Goal: Check status: Check status

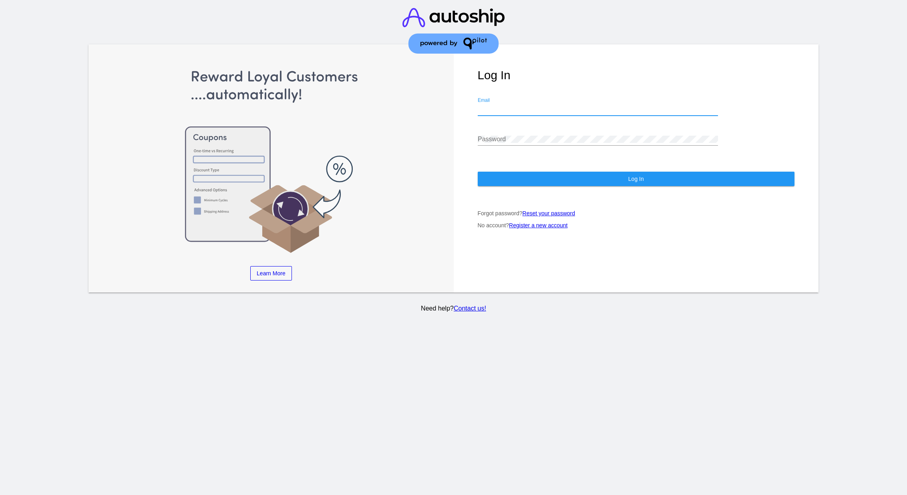
type input "[EMAIL_ADDRESS][DOMAIN_NAME]"
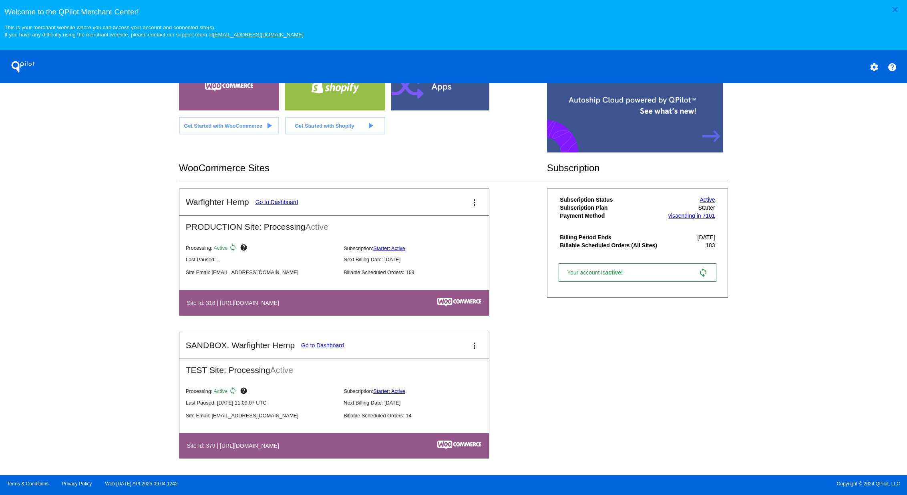
scroll to position [190, 0]
click at [275, 201] on link "Go to Dashboard" at bounding box center [276, 202] width 43 height 6
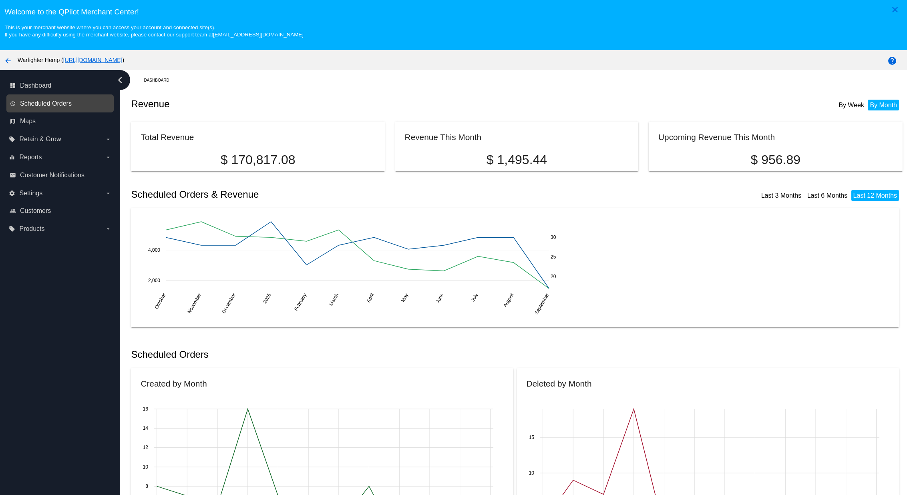
click at [52, 105] on span "Scheduled Orders" at bounding box center [46, 103] width 52 height 7
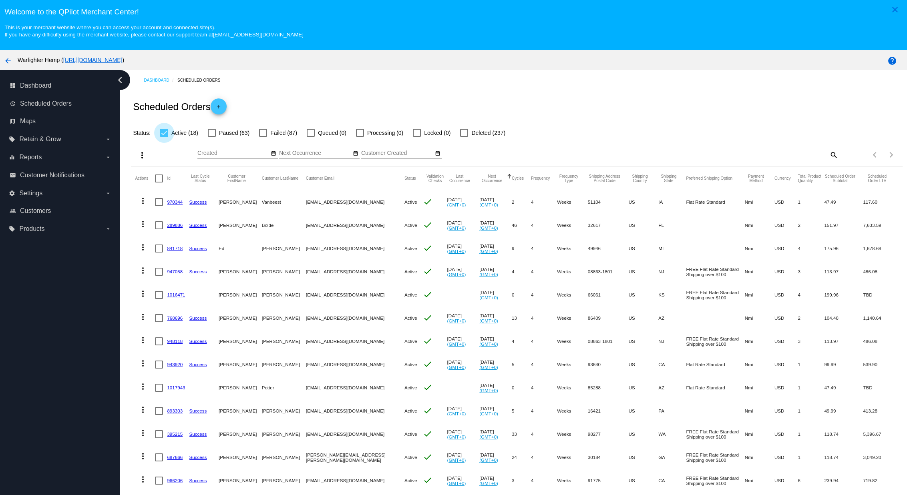
drag, startPoint x: 165, startPoint y: 132, endPoint x: 200, endPoint y: 134, distance: 35.7
click at [165, 132] on div at bounding box center [164, 133] width 8 height 8
click at [164, 137] on input "Active (18)" at bounding box center [164, 137] width 0 height 0
checkbox input "false"
click at [261, 133] on div at bounding box center [263, 133] width 8 height 8
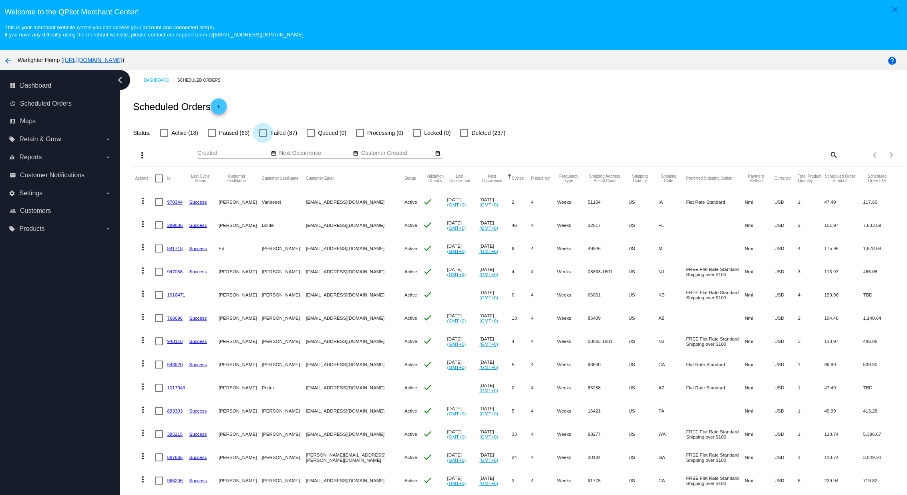
click at [263, 137] on input "Failed (87)" at bounding box center [263, 137] width 0 height 0
checkbox input "true"
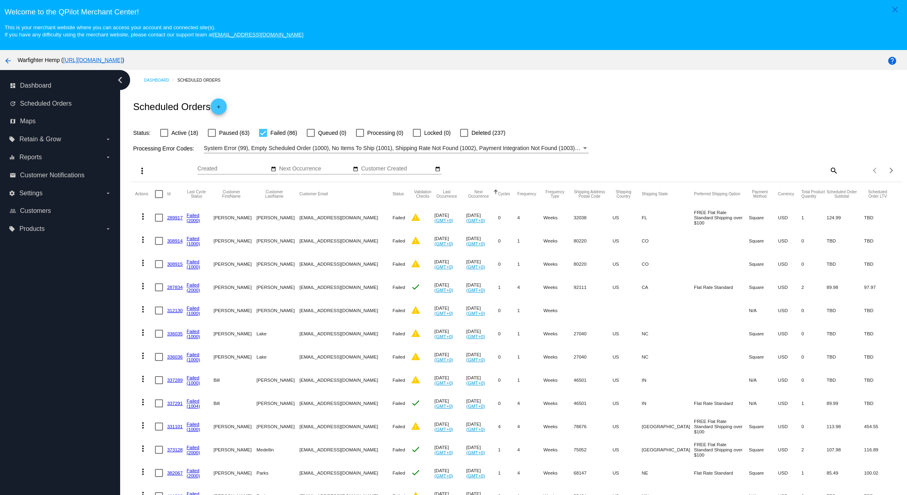
click at [834, 173] on mat-icon "search" at bounding box center [833, 170] width 10 height 12
click at [712, 168] on input "Search" at bounding box center [742, 169] width 192 height 6
paste input "943950"
type input "943950"
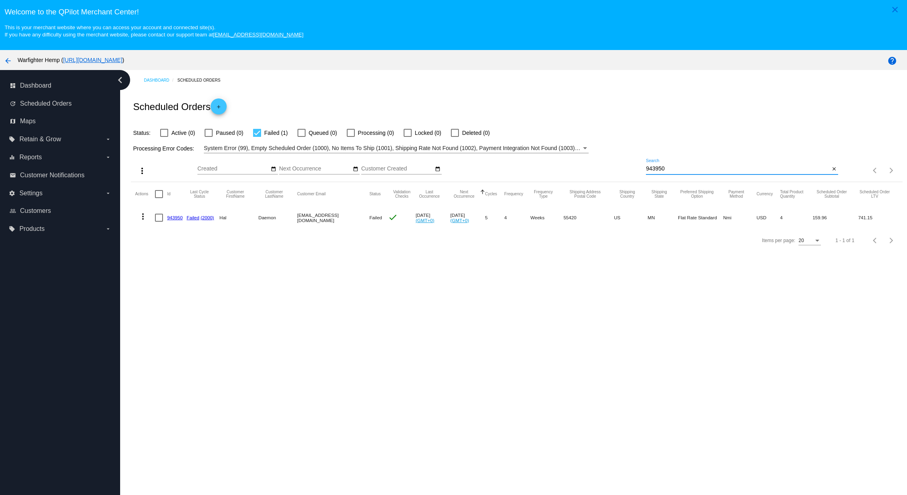
click at [174, 217] on link "943950" at bounding box center [175, 217] width 16 height 5
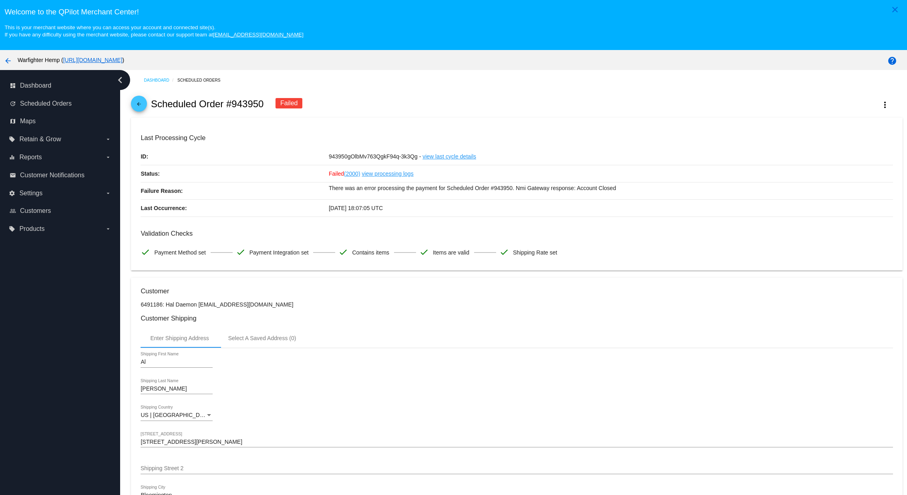
click at [381, 175] on link "view processing logs" at bounding box center [387, 173] width 52 height 17
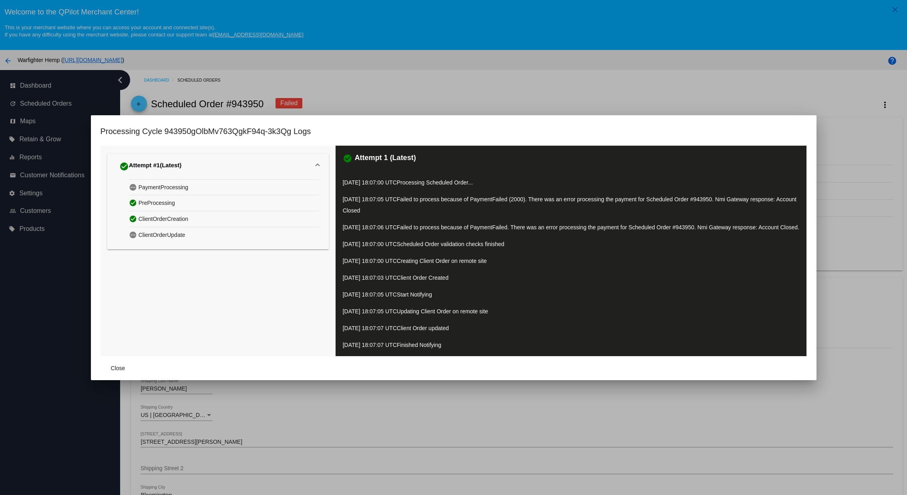
scroll to position [0, 0]
click at [548, 91] on div at bounding box center [453, 247] width 907 height 495
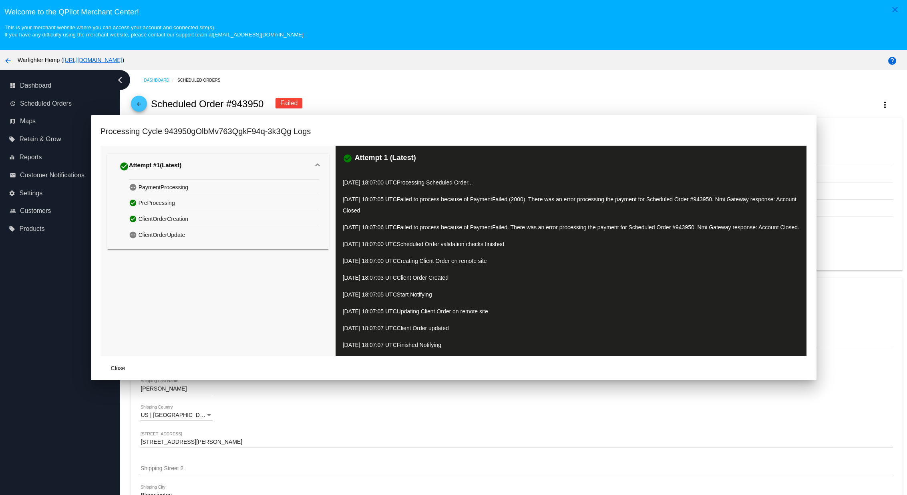
scroll to position [0, 0]
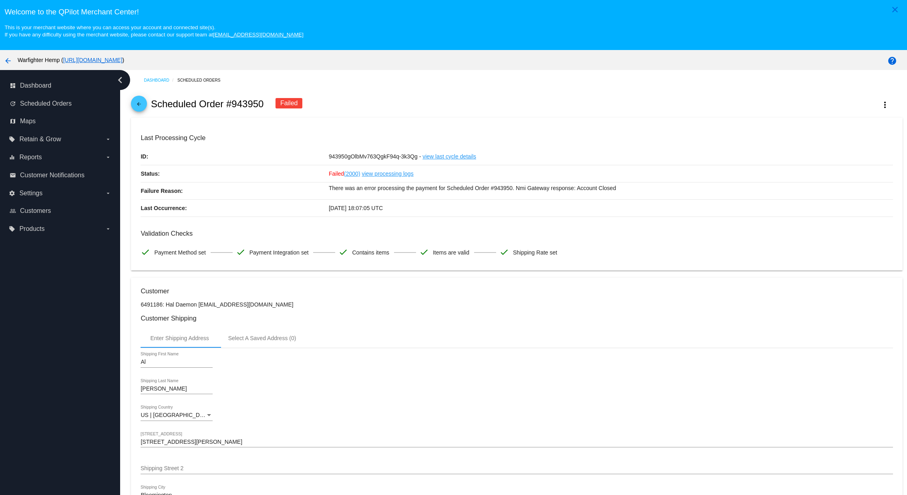
click at [390, 175] on link "view processing logs" at bounding box center [387, 173] width 52 height 17
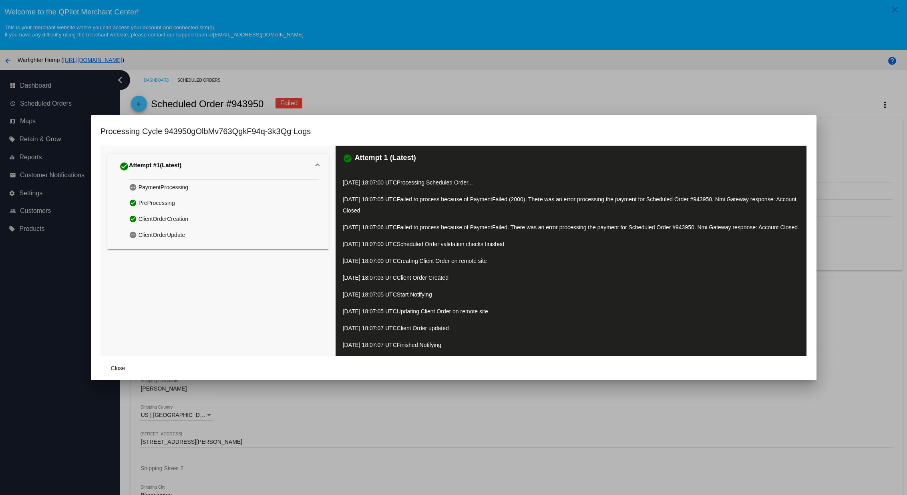
click at [567, 75] on div at bounding box center [453, 247] width 907 height 495
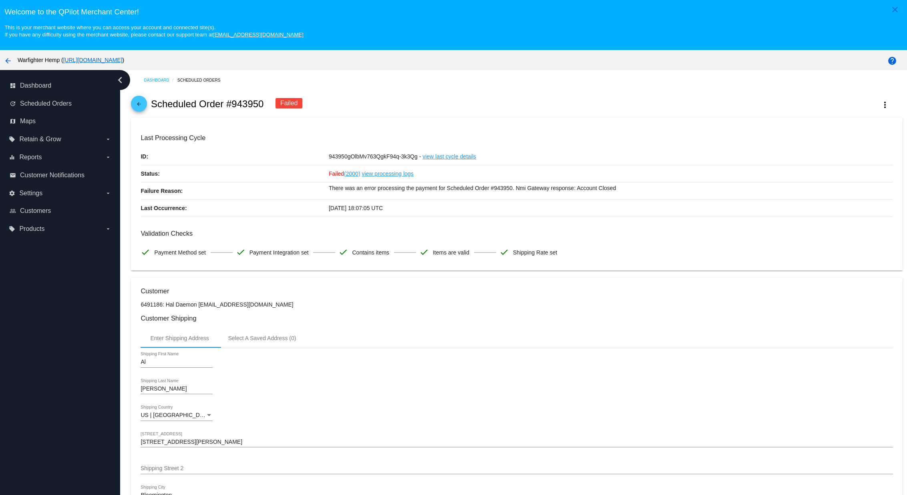
click at [566, 100] on div "arrow_back Scheduled Order #943950 Failed more_vert" at bounding box center [516, 103] width 771 height 27
